Goal: Task Accomplishment & Management: Use online tool/utility

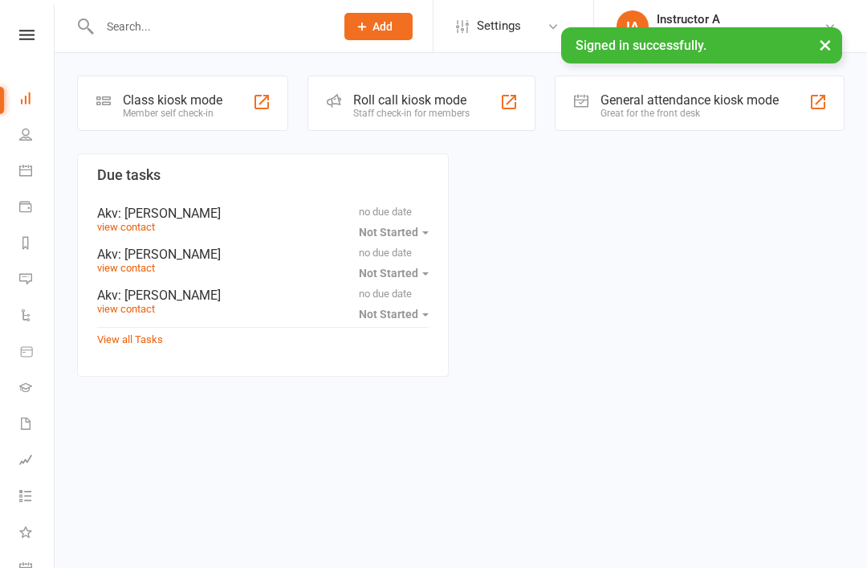
click at [336, 98] on icon at bounding box center [334, 100] width 14 height 14
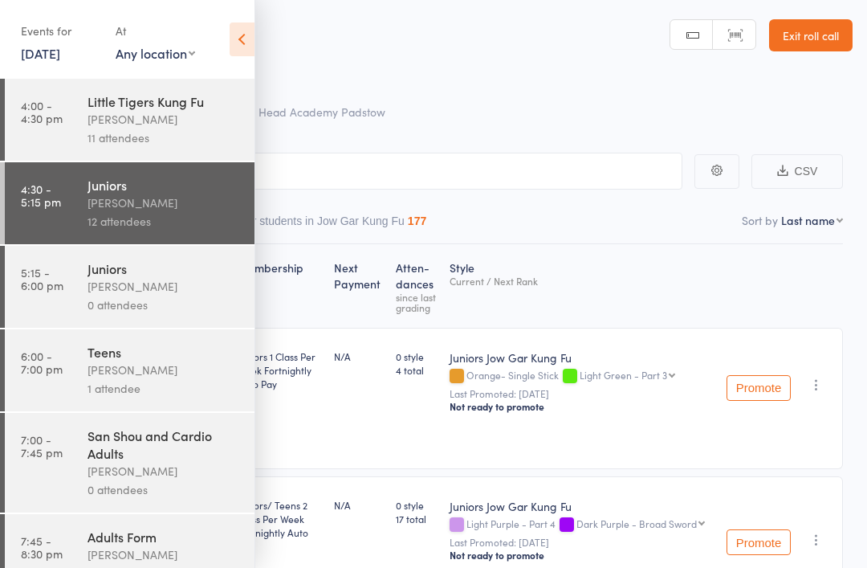
click at [39, 363] on time "6:00 - 7:00 pm" at bounding box center [42, 362] width 42 height 26
click at [40, 298] on link "5:15 - 6:00 pm Juniors [PERSON_NAME] 0 attendees" at bounding box center [130, 287] width 250 height 82
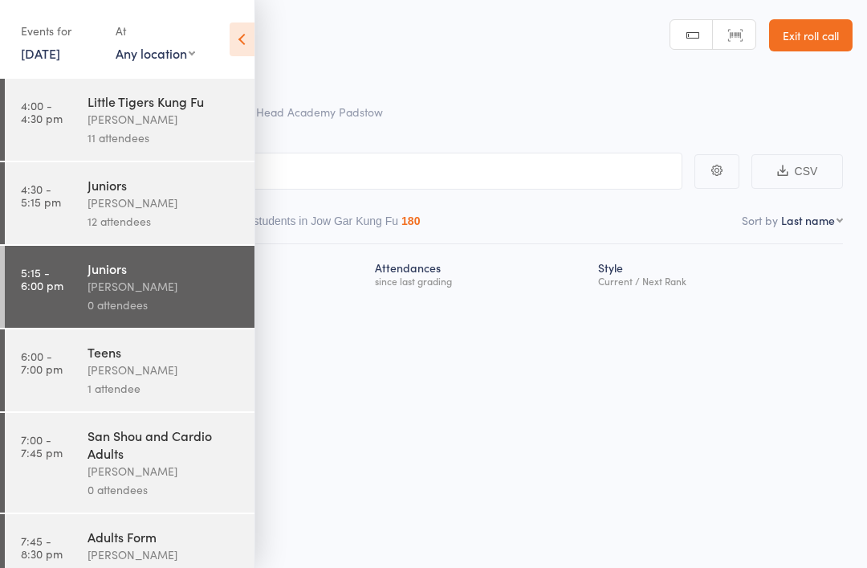
click at [238, 37] on icon at bounding box center [242, 39] width 25 height 34
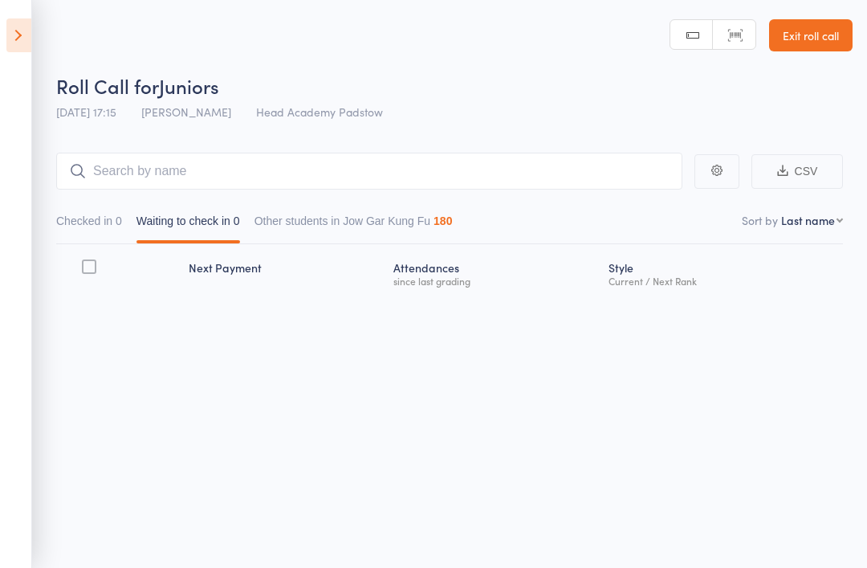
click at [25, 43] on icon at bounding box center [18, 35] width 25 height 34
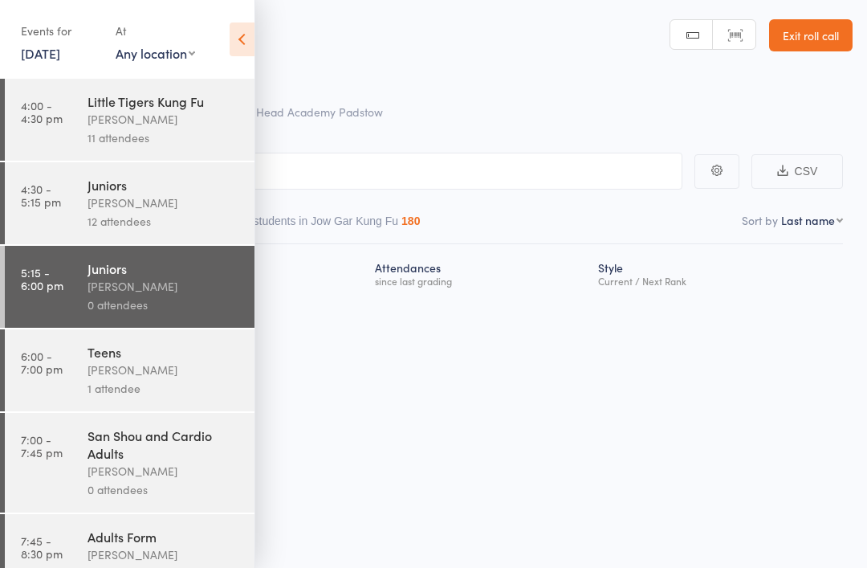
click at [83, 190] on link "4:30 - 5:15 pm Juniors James Agius 12 attendees" at bounding box center [130, 203] width 250 height 82
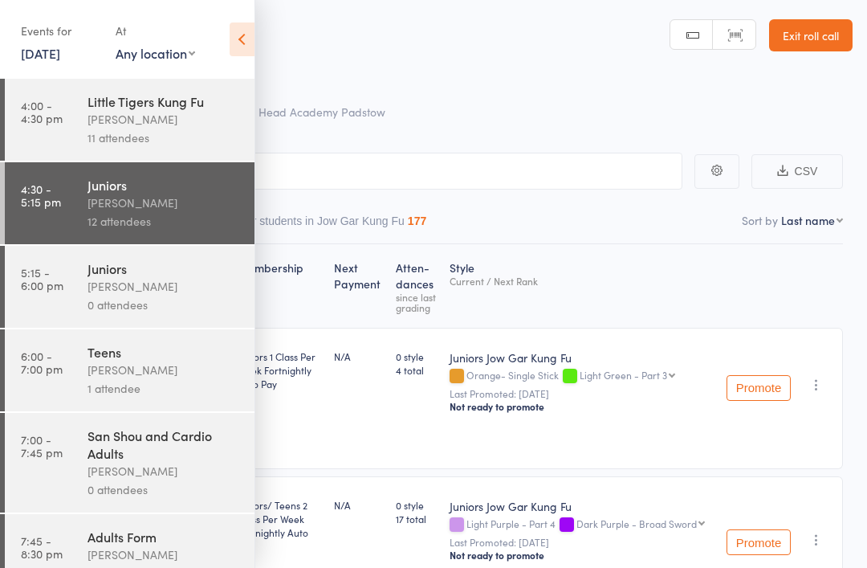
click at [226, 50] on div "Events for 17 Sep, 2025 17 Sep, 2025 September 2025 Sun Mon Tue Wed Thu Fri Sat…" at bounding box center [127, 40] width 254 height 81
click at [237, 43] on icon at bounding box center [242, 39] width 25 height 34
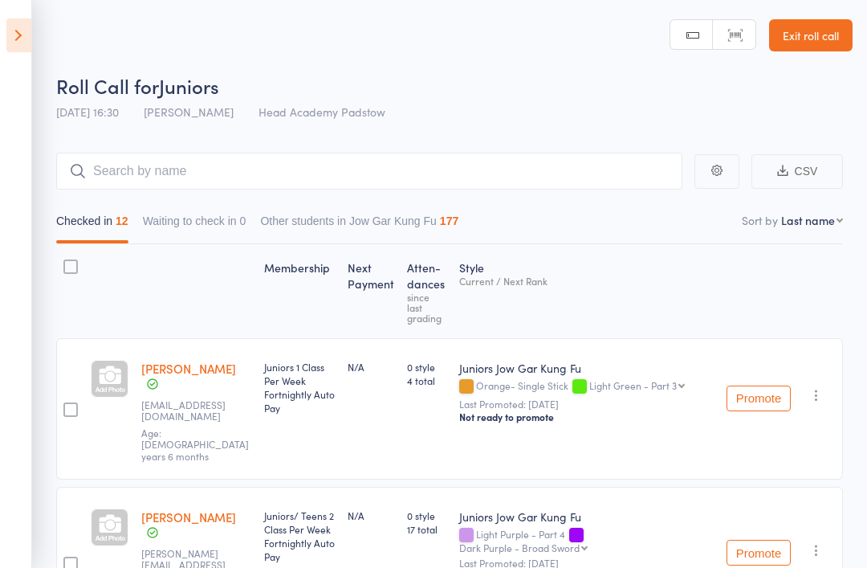
click at [341, 563] on div "Juniors/ Teens 2 Class Per Week Fortnightly Auto Pay" at bounding box center [299, 563] width 83 height 153
